Goal: Check status

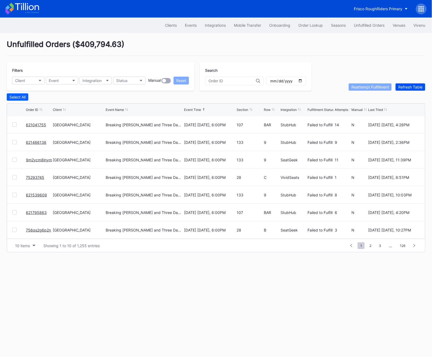
click at [405, 90] on button "Refresh Table" at bounding box center [411, 86] width 30 height 7
click at [402, 87] on div "Refresh Table" at bounding box center [411, 87] width 24 height 5
